Goal: Information Seeking & Learning: Learn about a topic

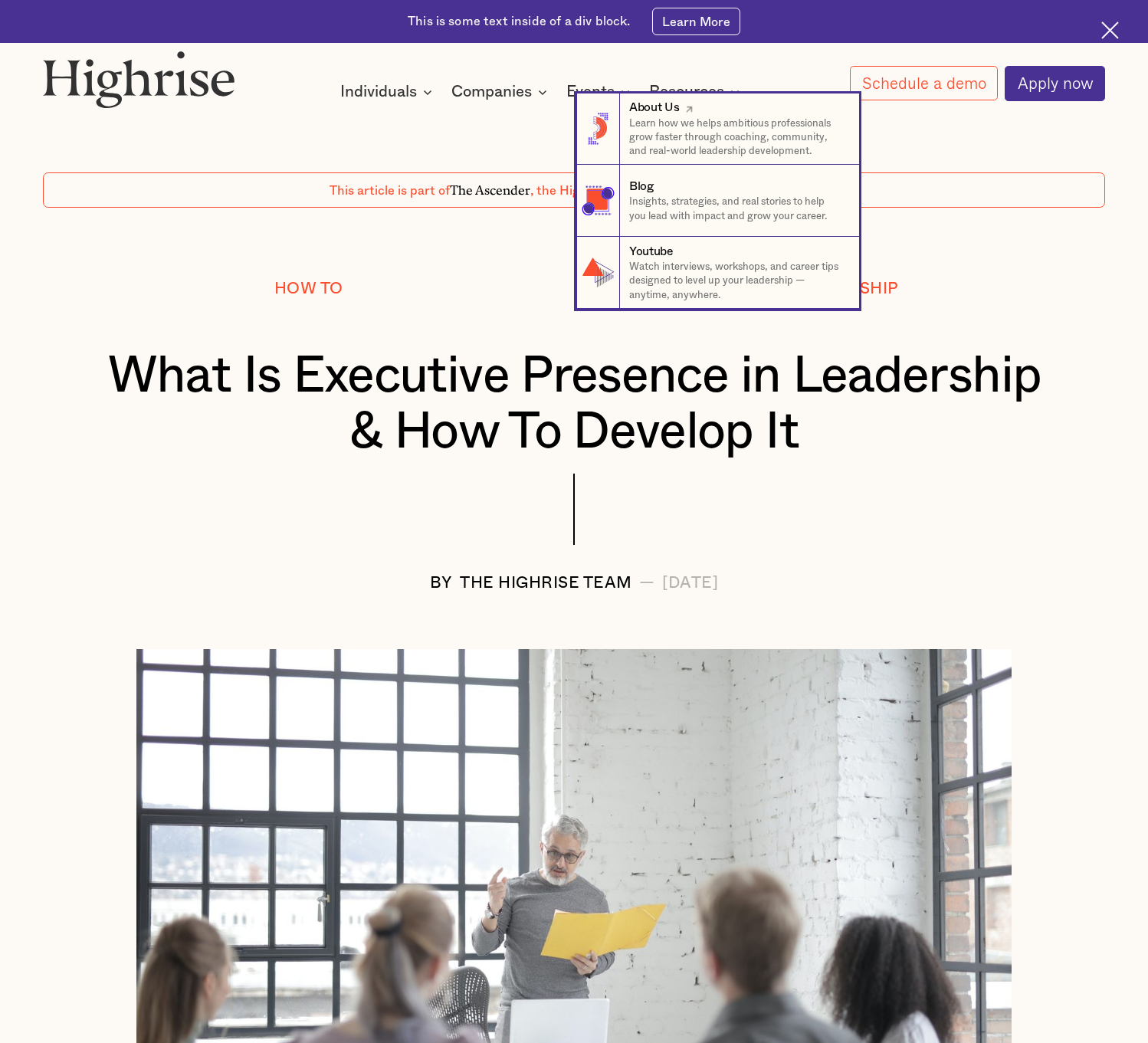
click at [742, 94] on link "About Us Learn how we helps ambitious professionals grow faster through coachin…" at bounding box center [718, 129] width 283 height 72
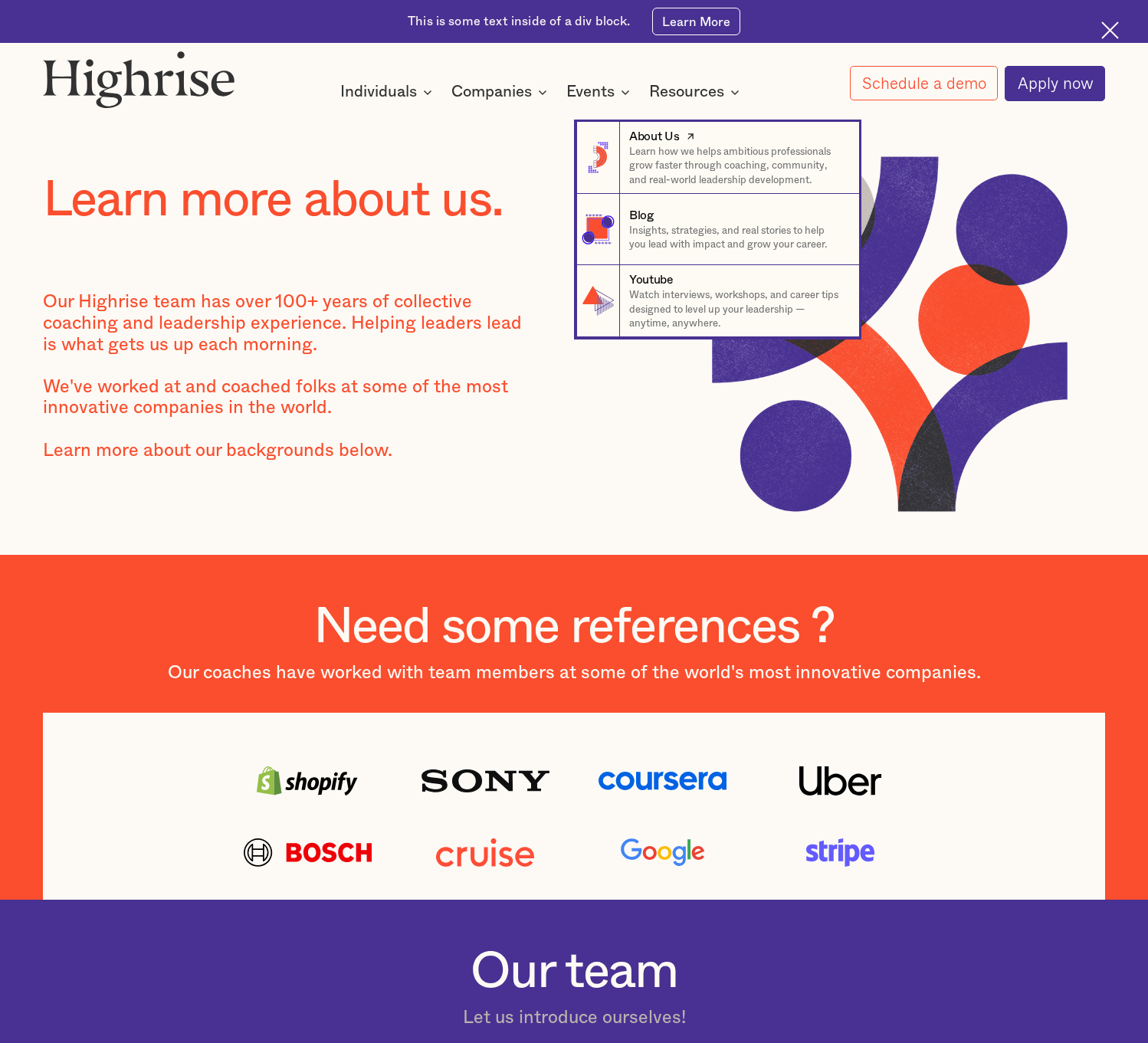
click at [673, 141] on div "About Us" at bounding box center [654, 136] width 50 height 17
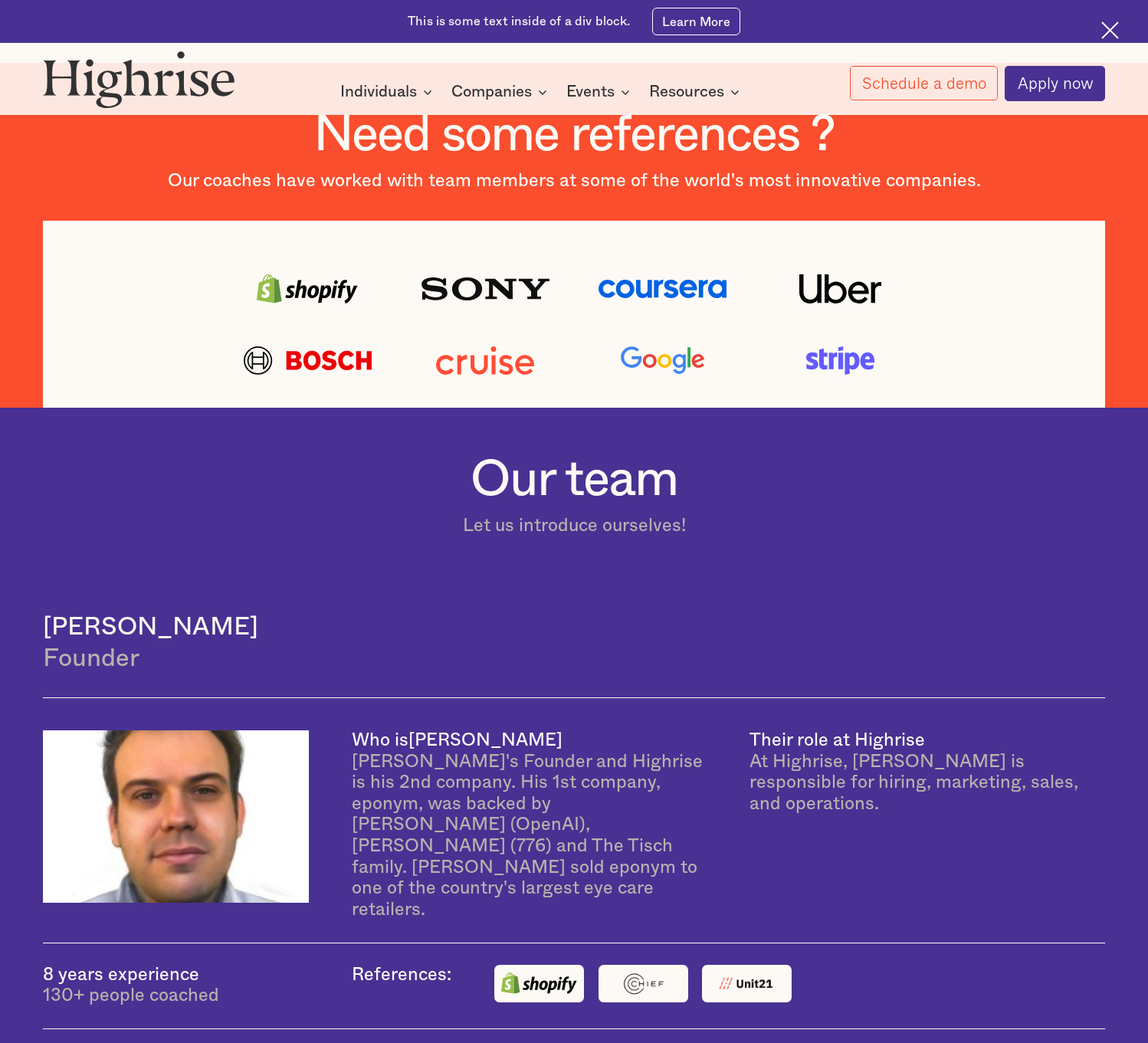
scroll to position [536, 0]
